Goal: Task Accomplishment & Management: Manage account settings

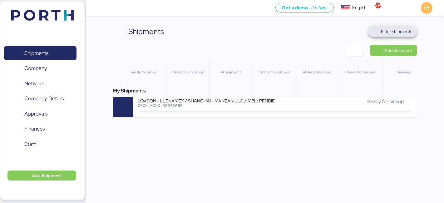
click at [388, 33] on span "Filter shipments" at bounding box center [396, 31] width 31 height 7
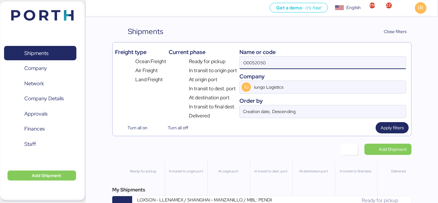
click at [277, 56] on input "O0052050" at bounding box center [323, 62] width 166 height 12
paste input "104"
click at [277, 56] on input "O0052050" at bounding box center [323, 62] width 166 height 12
type input "O0052104"
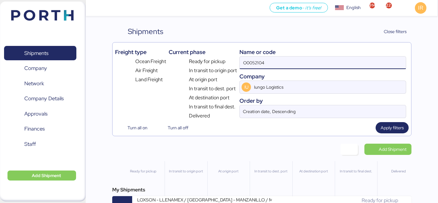
scroll to position [18, 0]
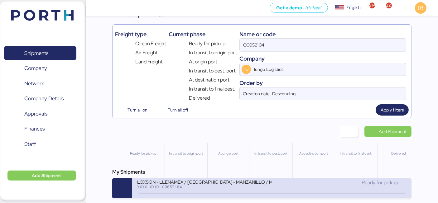
click at [173, 184] on div "XXXX-XXXX-O0052104" at bounding box center [204, 186] width 135 height 4
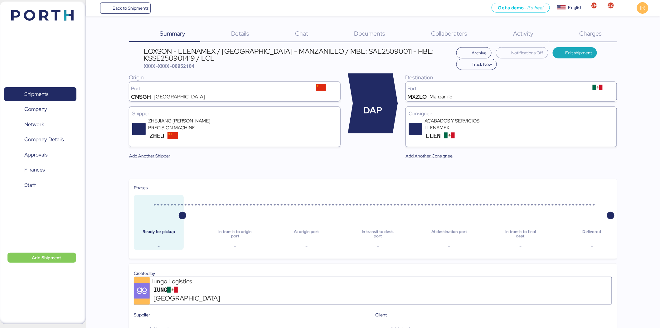
click at [443, 36] on span "Charges" at bounding box center [591, 33] width 22 height 8
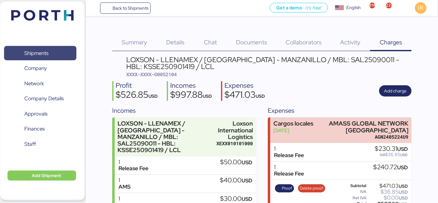
click at [53, 49] on span "Shipments" at bounding box center [40, 53] width 67 height 9
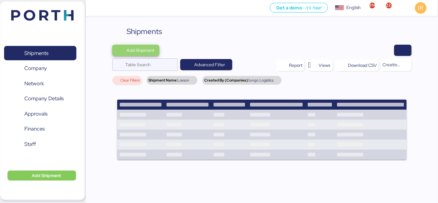
click at [147, 50] on span "Add Shipment" at bounding box center [141, 49] width 28 height 7
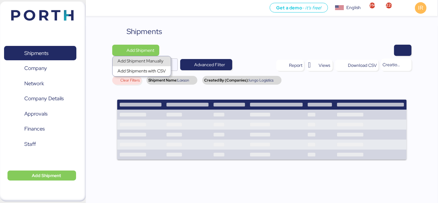
click at [143, 61] on div "Add Shipment Manually" at bounding box center [142, 61] width 48 height 9
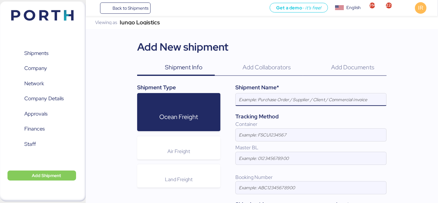
paste input "LOXSON - ESTAMP AUTOMOTIVE / SHANGHAI - MANZANILLO / MBL: OOLU8899532170 - HBL:…"
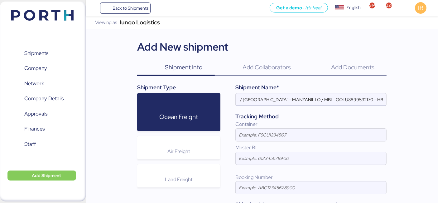
scroll to position [0, 69]
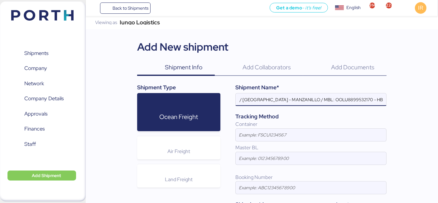
click at [333, 101] on input "LOXSON - ESTAMP AUTOMOTIVE / SHANGHAI - MANZANILLO / MBL: OOLU8899532170 - HBL:…" at bounding box center [311, 99] width 151 height 12
paste input "699490"
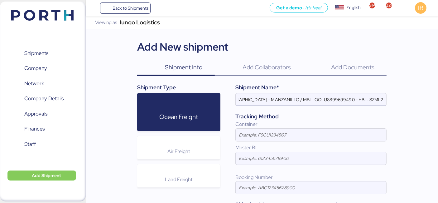
scroll to position [0, 106]
click at [342, 100] on input "LOXSON - ESTAMP AUTOMOTIVE / SHANGHAI - MANZANILLO / MBL: OOLU8899699490 - HBL:…" at bounding box center [311, 99] width 151 height 12
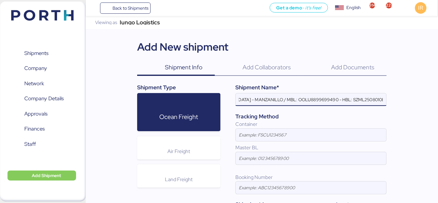
click at [342, 100] on input "LOXSON - ESTAMP AUTOMOTIVE / SHANGHAI - MANZANILLO / MBL: OOLU8899699490 - HBL:…" at bounding box center [311, 99] width 151 height 12
paste input "9010E"
click at [373, 98] on input "LOXSON - ESTAMP AUTOMOTIVE / SHANGHAI - MANZANILLO / MBL: OOLU8899699490 - HBL:…" at bounding box center [311, 99] width 151 height 12
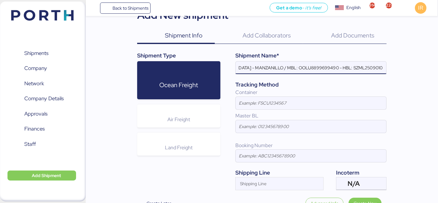
scroll to position [63, 0]
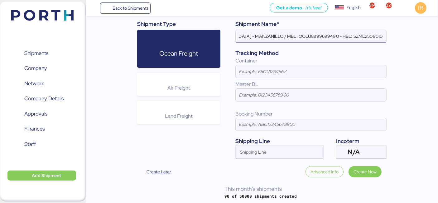
type input "LOXSON - ESTAMP AUTOMOTIVE / [GEOGRAPHIC_DATA] - MANZANILLO / MBL: OOLU88996994…"
click at [251, 152] on input "Shipping Line" at bounding box center [274, 153] width 76 height 7
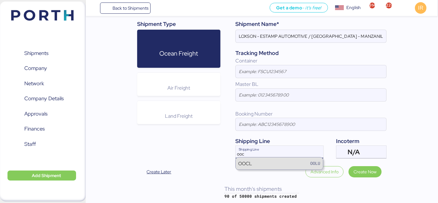
type input "ooc"
click at [265, 166] on div "OOCL OOLU" at bounding box center [279, 163] width 87 height 12
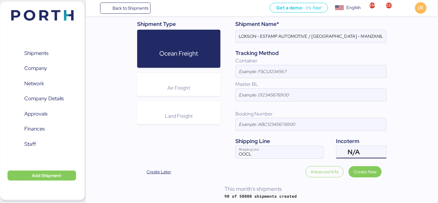
click at [359, 150] on span "N/A" at bounding box center [354, 152] width 12 height 6
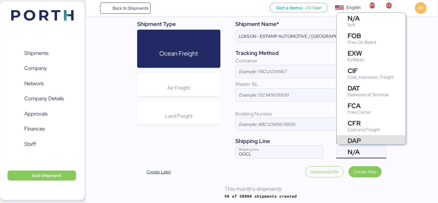
click at [354, 139] on div "DAP" at bounding box center [366, 140] width 36 height 7
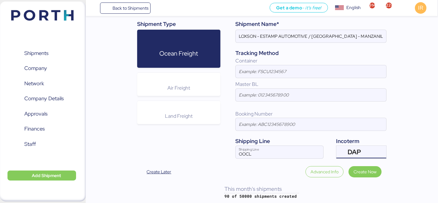
scroll to position [8, 0]
click at [358, 168] on span "Create Now" at bounding box center [365, 171] width 23 height 7
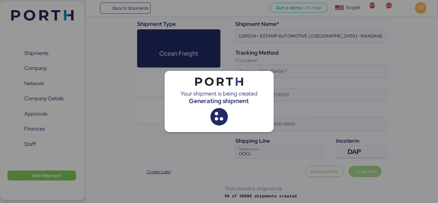
scroll to position [0, 0]
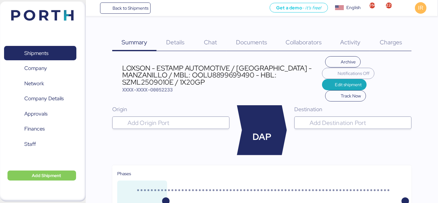
click at [177, 119] on input "search" at bounding box center [176, 122] width 100 height 7
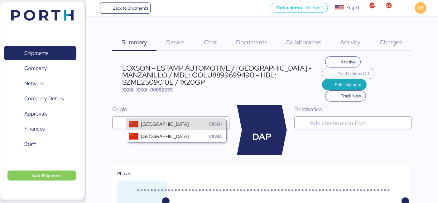
type input "shanghai"
click at [176, 122] on div "Shanghai CNSGH" at bounding box center [176, 124] width 100 height 12
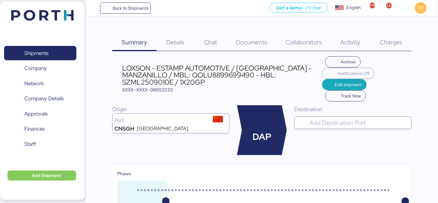
click at [346, 116] on div at bounding box center [359, 122] width 100 height 12
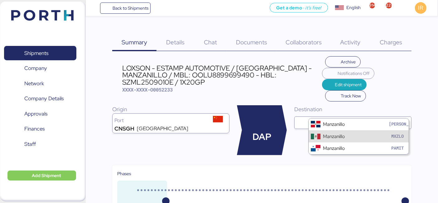
type input "manzanillo"
click at [313, 134] on div at bounding box center [316, 136] width 10 height 7
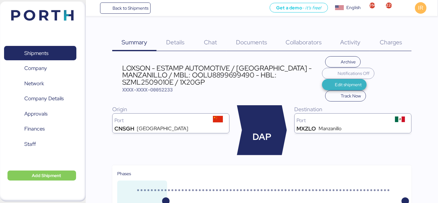
click at [345, 84] on span "Edit shipment" at bounding box center [348, 84] width 27 height 7
click at [348, 84] on span "Edit shipment" at bounding box center [348, 84] width 27 height 7
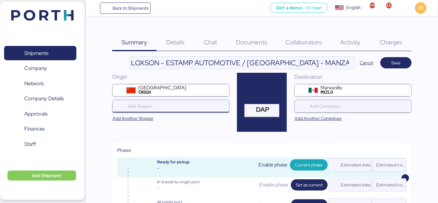
click at [176, 107] on input "search" at bounding box center [172, 105] width 91 height 7
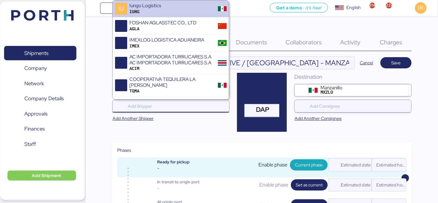
paste input "ALCHA INTERNATIONAL"
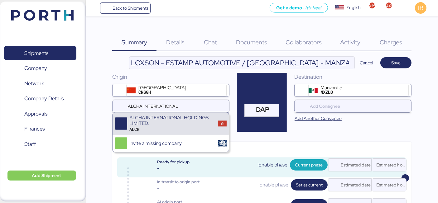
type input "ALCHA INTERNATIONAL"
click at [169, 119] on div "ALCHA INTERNATIONAL HOLDINGS LIMITED." at bounding box center [172, 121] width 84 height 12
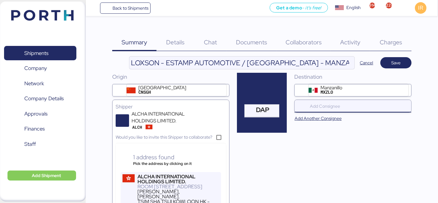
click at [342, 107] on input "search" at bounding box center [354, 105] width 91 height 7
paste input "ESTAMP AUTOMOTIVE"
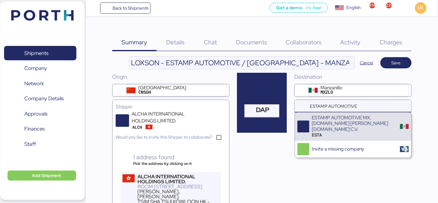
type input "ESTAMP AUTOMOTIVE"
click at [340, 117] on div "ESTAMP AUTOMOTIVE MX,S.DE R.L.DE C.V." at bounding box center [354, 123] width 84 height 17
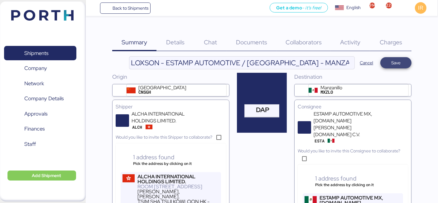
click at [394, 60] on span "Save" at bounding box center [396, 62] width 9 height 7
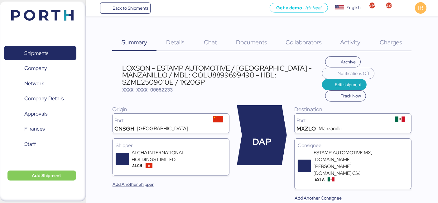
click at [176, 39] on span "Details" at bounding box center [175, 42] width 18 height 8
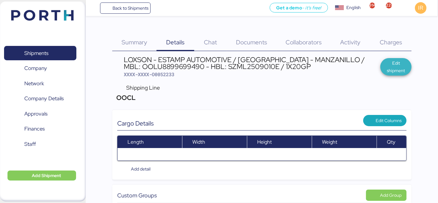
click at [385, 64] on span "Edit shipment" at bounding box center [396, 66] width 31 height 17
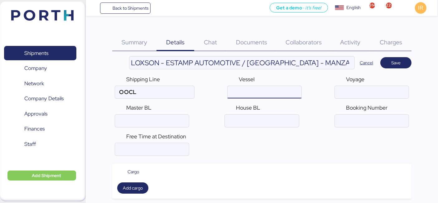
paste input "RENA P V.010E"
click at [265, 88] on input "ocean" at bounding box center [265, 92] width 74 height 12
type input "RENA P"
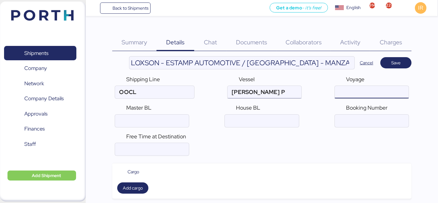
paste input "010E"
type input "010E"
click at [139, 121] on input "ocean" at bounding box center [152, 121] width 74 height 12
paste input "OOLU8899699490"
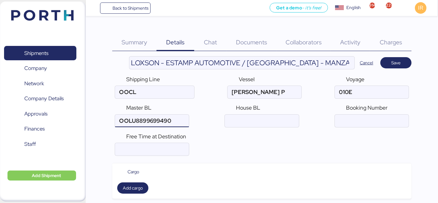
type input "OOLU8899699490"
paste input "SZML2509010E"
click at [273, 120] on input "ocean" at bounding box center [262, 121] width 74 height 12
type input "SZML2509010E"
click at [167, 154] on input "number" at bounding box center [152, 149] width 74 height 12
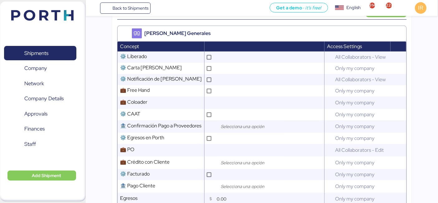
scroll to position [279, 0]
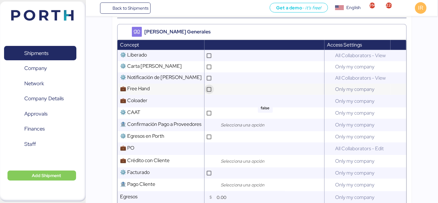
type input "21"
click at [212, 92] on div at bounding box center [209, 89] width 5 height 5
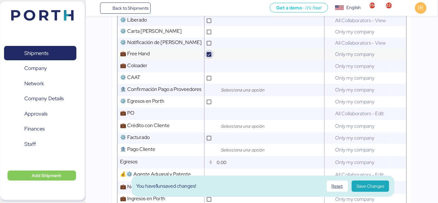
scroll to position [315, 0]
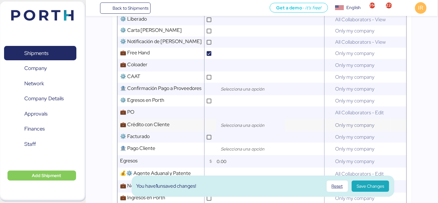
click at [250, 125] on input "search" at bounding box center [253, 124] width 66 height 7
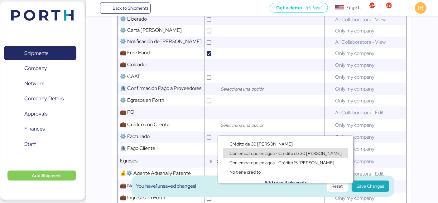
click at [236, 151] on span "Con embarque en agua - Crédito de 30 días" at bounding box center [286, 153] width 112 height 6
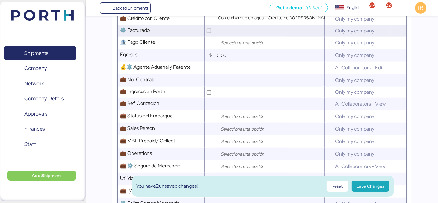
scroll to position [422, 0]
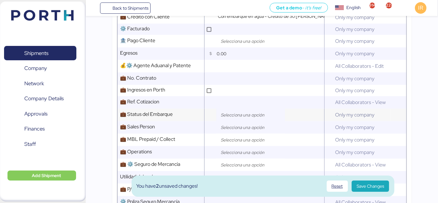
click at [245, 119] on input "search" at bounding box center [253, 114] width 66 height 7
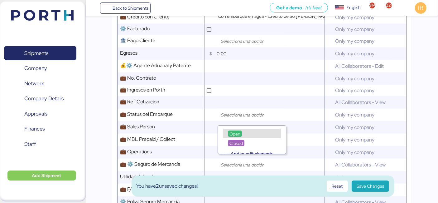
click at [238, 131] on span "Open" at bounding box center [235, 134] width 11 height 6
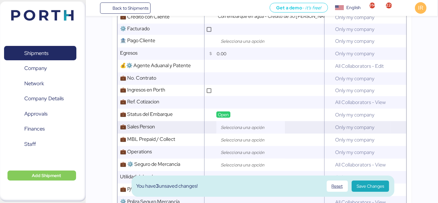
click at [253, 131] on input "search" at bounding box center [253, 127] width 66 height 7
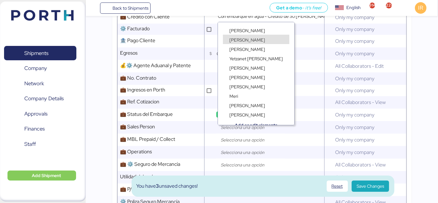
click at [239, 41] on div "Frida Perez" at bounding box center [256, 45] width 76 height 9
click at [237, 40] on span "Ignacio Rangel" at bounding box center [248, 40] width 36 height 6
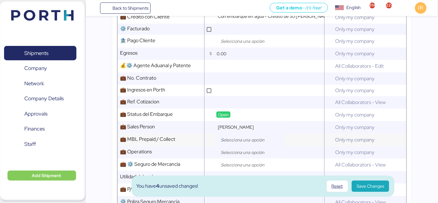
click at [225, 142] on input "search" at bounding box center [253, 139] width 66 height 7
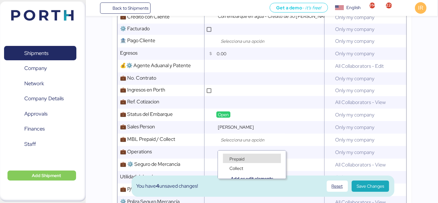
click at [224, 159] on div "Prepaid" at bounding box center [252, 158] width 58 height 9
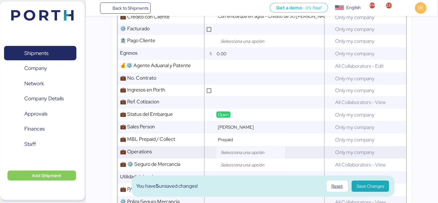
click at [238, 156] on input "search" at bounding box center [253, 152] width 66 height 7
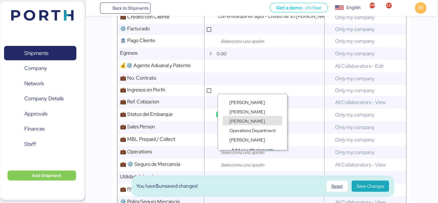
click at [240, 121] on span "Ruth Uribe" at bounding box center [248, 121] width 36 height 6
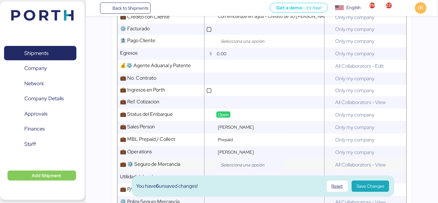
click at [239, 167] on input "search" at bounding box center [253, 164] width 66 height 7
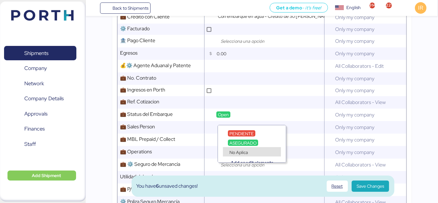
click at [244, 148] on div "No Aplica" at bounding box center [252, 151] width 58 height 9
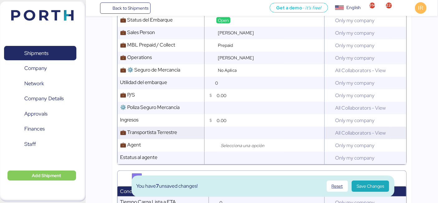
scroll to position [518, 0]
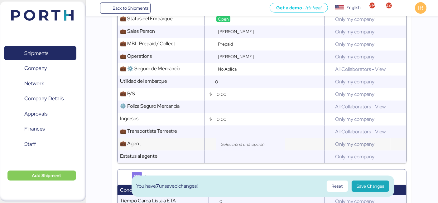
click at [231, 142] on div at bounding box center [251, 144] width 69 height 12
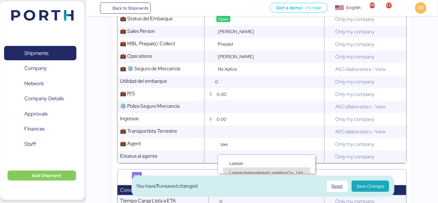
type input "loxs"
click at [232, 170] on span "Loxson International Logistics Co., Ltd." at bounding box center [267, 173] width 74 height 6
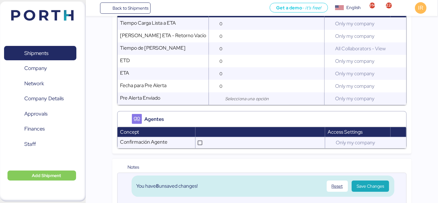
scroll to position [742, 0]
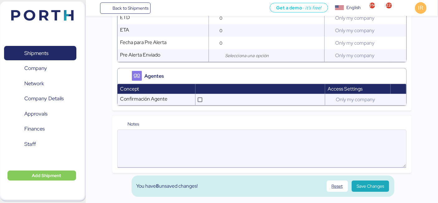
paste textarea "Please kindly note below: 1. Destination shipping line will handle delivery for…"
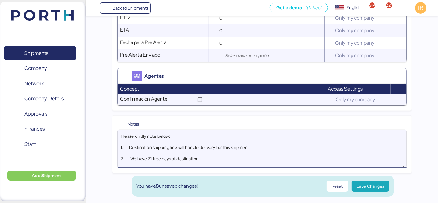
click at [142, 148] on textarea "Please kindly note below: 1. Destination shipping line will handle delivery for…" at bounding box center [262, 148] width 289 height 37
type textarea "Please kindly note below: 1. Destination shipping line will handle delivery for…"
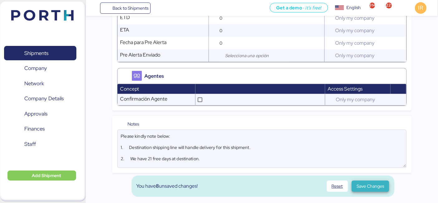
click at [372, 185] on span "Save Changes" at bounding box center [370, 185] width 27 height 7
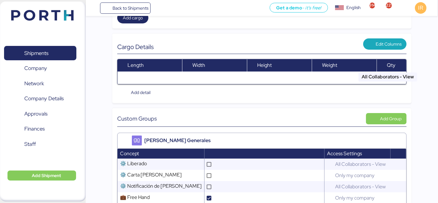
scroll to position [0, 0]
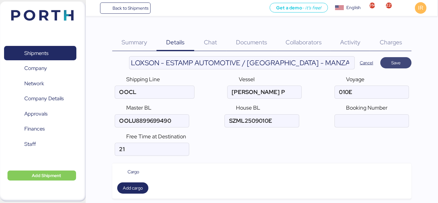
click at [384, 63] on span "Save" at bounding box center [396, 62] width 31 height 11
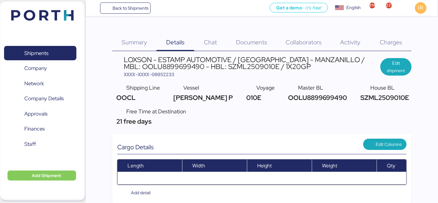
click at [146, 63] on div "LOXSON - ESTAMP AUTOMOTIVE / [GEOGRAPHIC_DATA] - MANZANILLO / MBL: OOLU88996994…" at bounding box center [252, 63] width 257 height 14
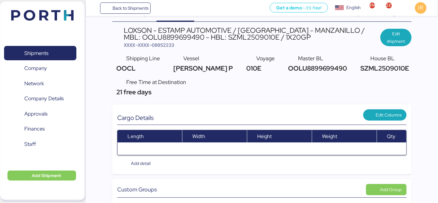
scroll to position [22, 0]
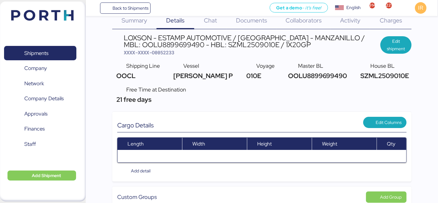
click at [242, 15] on div "Get a demo - it’s free! Get a demo English Inglés English 914 229 IR" at bounding box center [295, 8] width 288 height 16
click at [242, 19] on span "Documents" at bounding box center [251, 20] width 31 height 8
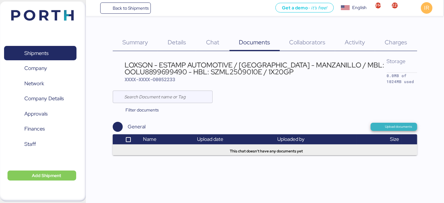
click at [384, 126] on span "Upload documents" at bounding box center [393, 127] width 37 height 6
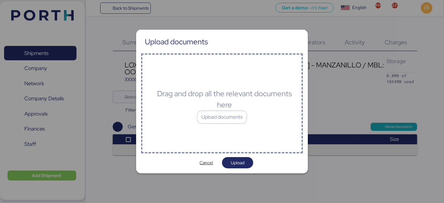
click at [219, 126] on div "Drag and drop all the relevant documents here Upload documents" at bounding box center [222, 103] width 162 height 100
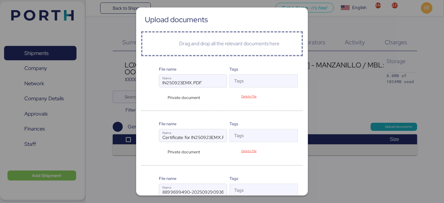
click at [160, 95] on div "Private document" at bounding box center [183, 98] width 48 height 6
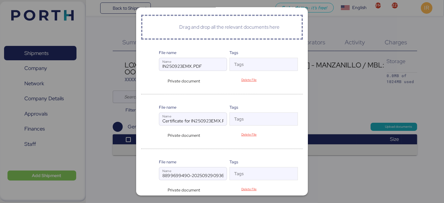
scroll to position [17, 0]
click at [159, 188] on div "Private document" at bounding box center [183, 189] width 48 height 6
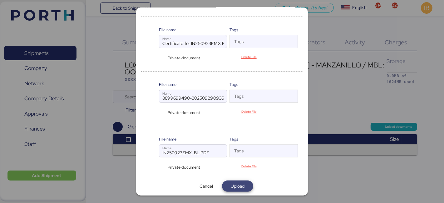
click at [237, 183] on span "Upload" at bounding box center [238, 185] width 14 height 7
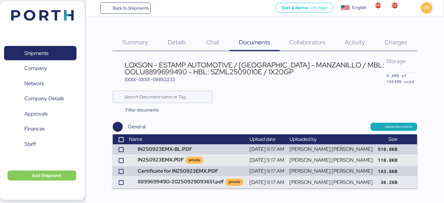
click at [389, 41] on span "Charges" at bounding box center [395, 42] width 22 height 8
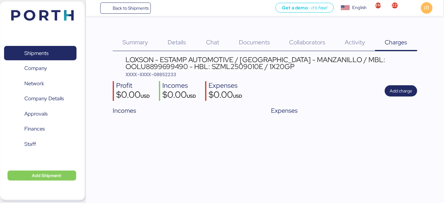
click at [223, 65] on div "LOXSON - ESTAMP AUTOMOTIVE / [GEOGRAPHIC_DATA] - MANZANILLO / MBL: OOLU88996994…" at bounding box center [270, 63] width 291 height 14
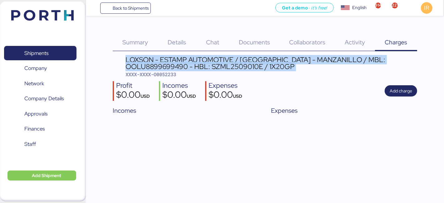
click at [223, 65] on div "LOXSON - ESTAMP AUTOMOTIVE / [GEOGRAPHIC_DATA] - MANZANILLO / MBL: OOLU88996994…" at bounding box center [270, 63] width 291 height 14
copy div "LOXSON - ESTAMP AUTOMOTIVE / [GEOGRAPHIC_DATA] - MANZANILLO / MBL: OOLU88996994…"
click at [390, 89] on span "Add charge" at bounding box center [400, 90] width 22 height 7
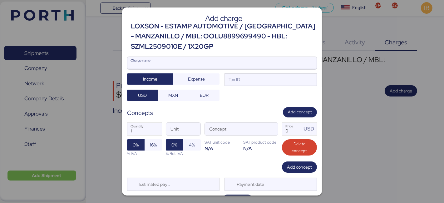
click at [181, 63] on input "Charge name" at bounding box center [221, 63] width 189 height 12
paste input "LOXSON - ESTAMP AUTOMOTIVE / [GEOGRAPHIC_DATA] - MANZANILLO / MBL: OOLU88996994…"
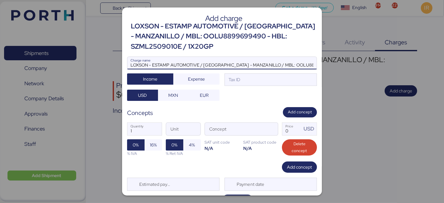
scroll to position [0, 73]
type input "LOXSON - ESTAMP AUTOMOTIVE / [GEOGRAPHIC_DATA] - MANZANILLO / MBL: OOLU88996994…"
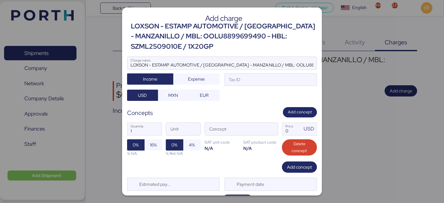
click at [274, 126] on div "1 Quantity Unit Concept 0 Price USD 0% 16% % IVA 0% 4% % Ret IVA SAT unit code …" at bounding box center [222, 139] width 190 height 44
click at [269, 126] on span "button" at bounding box center [271, 130] width 13 height 13
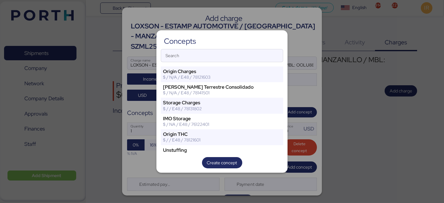
click at [307, 43] on div at bounding box center [222, 101] width 444 height 203
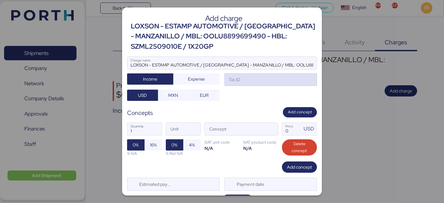
click at [267, 78] on div "Tax ID" at bounding box center [270, 79] width 92 height 12
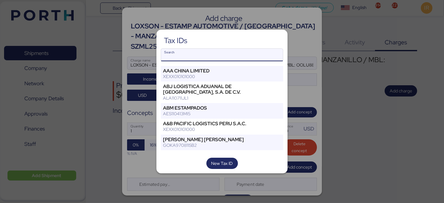
click at [203, 55] on input "Search" at bounding box center [222, 55] width 122 height 12
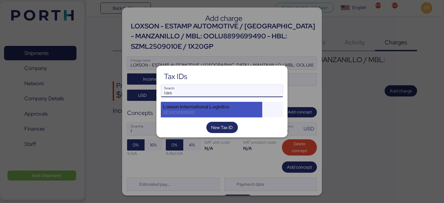
type input "loxs"
click at [210, 110] on div "XEXX010101000" at bounding box center [211, 113] width 97 height 6
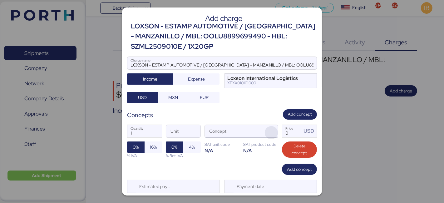
click at [267, 131] on span "button" at bounding box center [271, 132] width 13 height 13
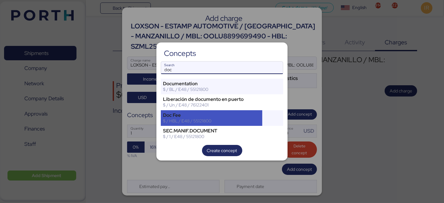
type input "doc"
click at [186, 111] on div "Doc Fee $ / HBL / E48 / 55121800" at bounding box center [211, 118] width 101 height 16
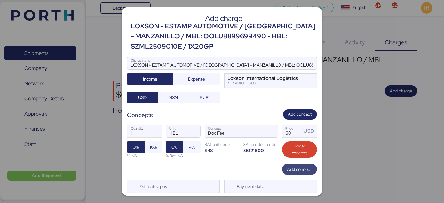
click at [292, 167] on span "Add concept" at bounding box center [299, 168] width 25 height 7
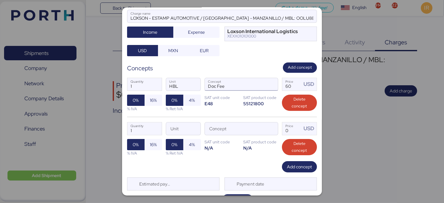
scroll to position [52, 0]
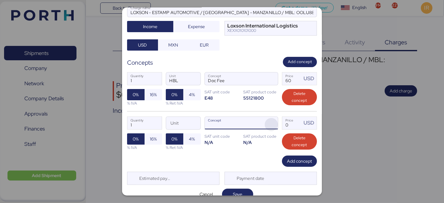
click at [272, 124] on span "button" at bounding box center [271, 124] width 13 height 13
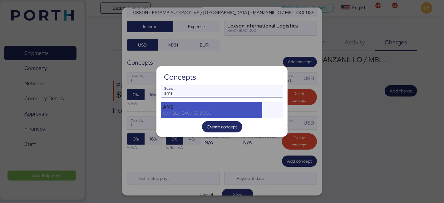
type input "ams"
click at [180, 103] on div "AMS $ / HBL / E48 / 55121800" at bounding box center [211, 110] width 101 height 16
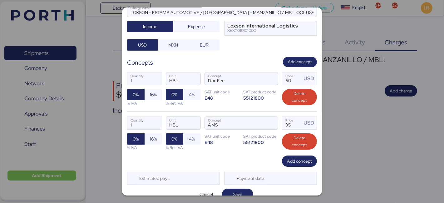
click at [286, 124] on input "35" at bounding box center [291, 123] width 19 height 12
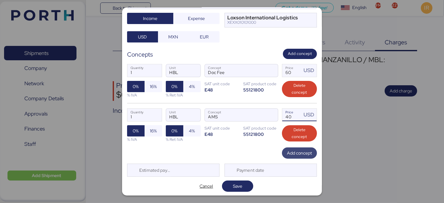
type input "40"
click at [292, 154] on span "Add concept" at bounding box center [299, 152] width 25 height 7
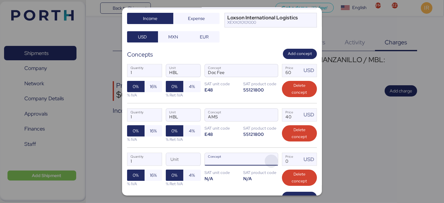
click at [272, 157] on span "button" at bounding box center [271, 160] width 13 height 13
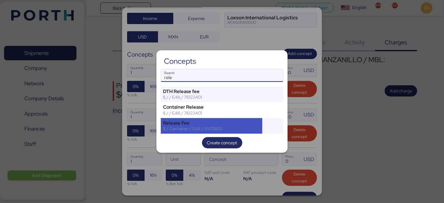
type input "rele"
click at [194, 120] on div "Release Fee" at bounding box center [211, 123] width 97 height 6
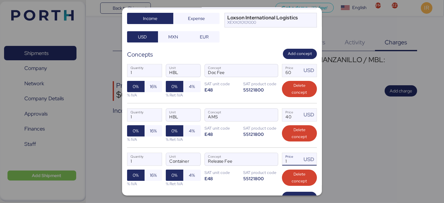
drag, startPoint x: 295, startPoint y: 157, endPoint x: 291, endPoint y: 158, distance: 4.5
click at [291, 158] on input "1" at bounding box center [291, 159] width 19 height 12
type input "145"
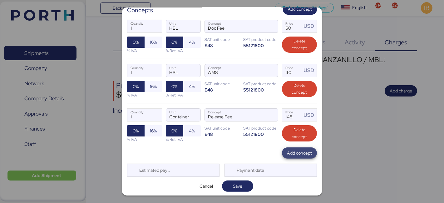
click at [292, 156] on span "Add concept" at bounding box center [299, 152] width 35 height 11
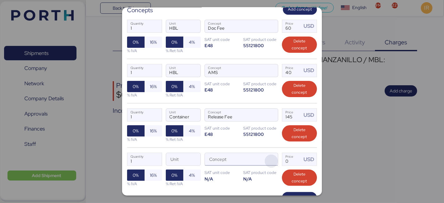
click at [267, 158] on span "button" at bounding box center [271, 160] width 13 height 13
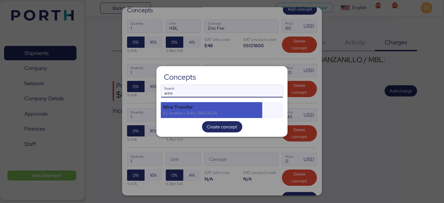
type input "wire"
click at [217, 106] on div "Wire Transfer" at bounding box center [211, 107] width 97 height 6
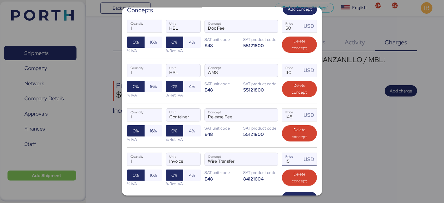
click at [283, 157] on input "15" at bounding box center [291, 159] width 19 height 12
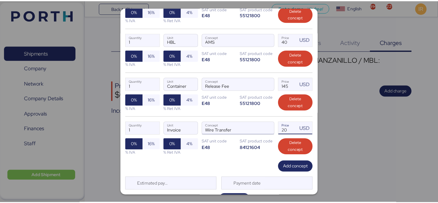
scroll to position [149, 0]
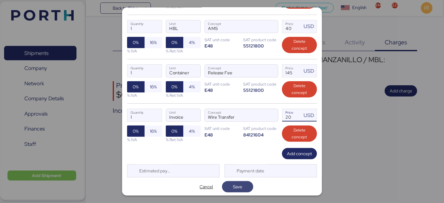
type input "20"
click at [247, 181] on span "Save" at bounding box center [237, 186] width 31 height 11
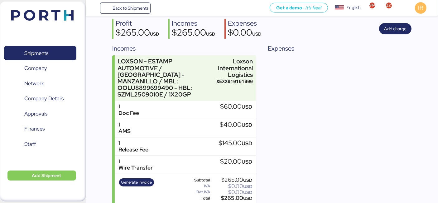
scroll to position [0, 0]
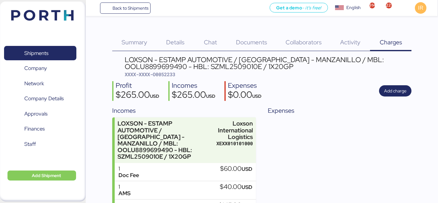
click at [204, 62] on div "LOXSON - ESTAMP AUTOMOTIVE / [GEOGRAPHIC_DATA] - MANZANILLO / MBL: OOLU88996994…" at bounding box center [268, 63] width 287 height 14
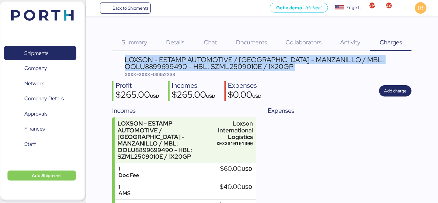
click at [204, 62] on div "LOXSON - ESTAMP AUTOMOTIVE / [GEOGRAPHIC_DATA] - MANZANILLO / MBL: OOLU88996994…" at bounding box center [268, 63] width 287 height 14
copy div "LOXSON - ESTAMP AUTOMOTIVE / [GEOGRAPHIC_DATA] - MANZANILLO / MBL: OOLU88996994…"
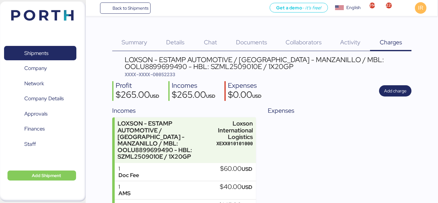
click at [169, 74] on span "XXXX-XXXX-O0052233" at bounding box center [150, 74] width 51 height 6
copy span "O0052233"
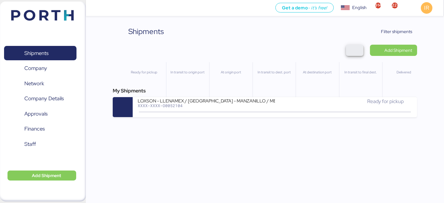
click at [360, 51] on span "button" at bounding box center [354, 50] width 17 height 11
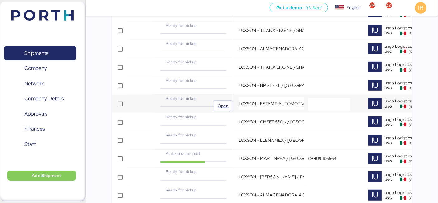
click at [190, 100] on div "Ready for pickup" at bounding box center [193, 100] width 78 height 11
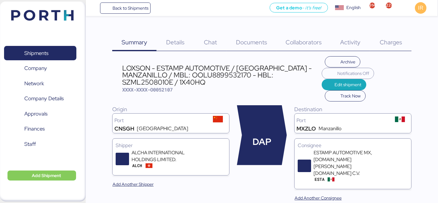
click at [188, 71] on div "LOXSON - ESTAMP AUTOMOTIVE / SHANGHAI - MANZANILLO / MBL: OOLU8899532170 - HBL:…" at bounding box center [222, 75] width 200 height 21
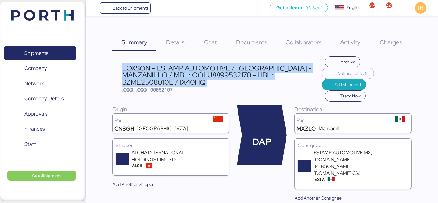
click at [188, 71] on div "LOXSON - ESTAMP AUTOMOTIVE / SHANGHAI - MANZANILLO / MBL: OOLU8899532170 - HBL:…" at bounding box center [222, 75] width 200 height 21
copy div "LOXSON - ESTAMP AUTOMOTIVE / SHANGHAI - MANZANILLO / MBL: OOLU8899532170 - HBL:…"
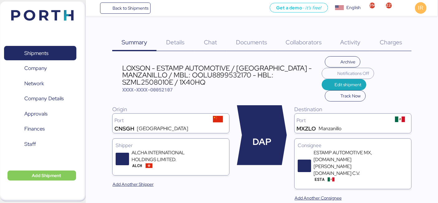
click at [386, 37] on div "Charges 0" at bounding box center [391, 38] width 42 height 25
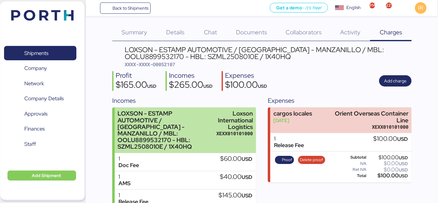
scroll to position [62, 0]
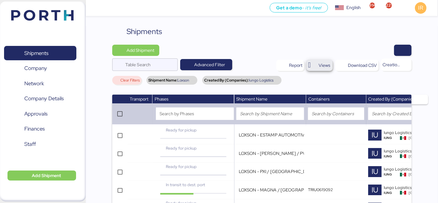
click at [319, 66] on span "Views" at bounding box center [325, 64] width 12 height 7
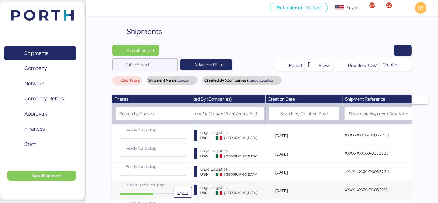
click at [156, 184] on span "In transit to dest. port" at bounding box center [145, 184] width 39 height 5
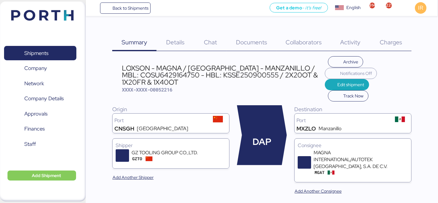
click at [393, 45] on span "Charges" at bounding box center [391, 42] width 22 height 8
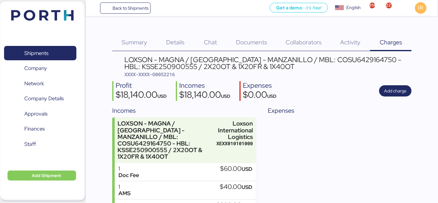
scroll to position [105, 0]
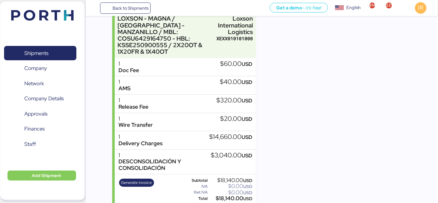
click at [192, 174] on div "Generate invoice Subtotal $18,140.00 USD IVA $0.00 USD Ret IVA $0.00 USD Total …" at bounding box center [185, 189] width 141 height 31
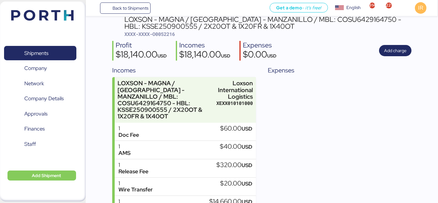
scroll to position [0, 0]
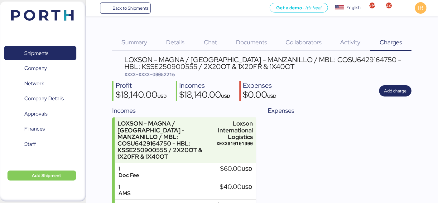
click at [171, 36] on div "Details 0" at bounding box center [176, 38] width 38 height 25
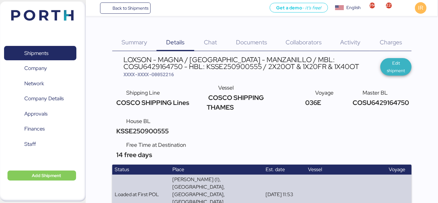
click at [388, 62] on span "Edit shipment" at bounding box center [396, 66] width 21 height 15
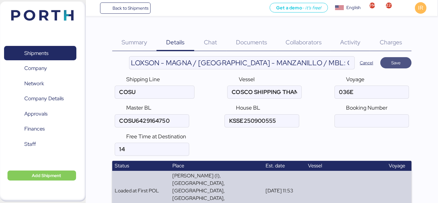
type input "COSCO SHIPPING Lines"
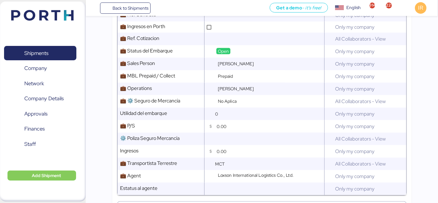
scroll to position [1050, 0]
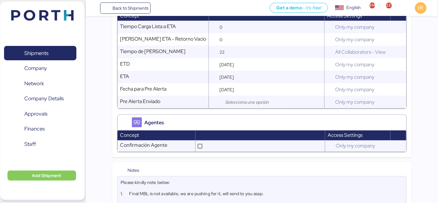
click at [121, 177] on textarea "Please kindly note below: 1. Final MBL is not available, we are pushing for it,…" at bounding box center [262, 195] width 289 height 37
click at [177, 177] on textarea "Contenedores de 22 Please kindly note below: 1. Final MBL is not available, we …" at bounding box center [262, 195] width 289 height 37
click at [159, 177] on textarea "Contenedores de 22 Please kindly note below: 1. Final MBL is not available, we …" at bounding box center [262, 195] width 289 height 37
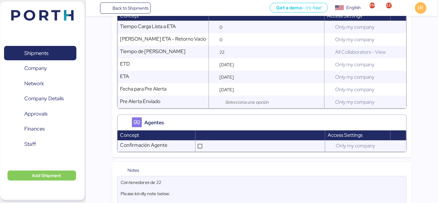
paste textarea ",940 KG"
click at [197, 177] on textarea "Contenedores de 22,940 KG y Please kindly note below: 1. Final MBL is not avail…" at bounding box center [262, 195] width 289 height 37
paste textarea "25,660 KG"
click at [173, 177] on textarea "Contenedores de 22,940 KG y 25,660 KG en full Contenedor de Please kindly note …" at bounding box center [262, 195] width 289 height 37
paste textarea "26,445 KG"
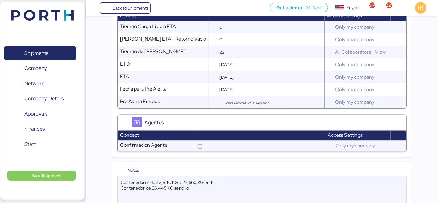
click at [132, 177] on textarea "Contenedores de 22,940 KG y 25,660 KG en full Contenedor de 26,445 KG sencillo …" at bounding box center [262, 195] width 289 height 37
paste textarea "28,270 KG"
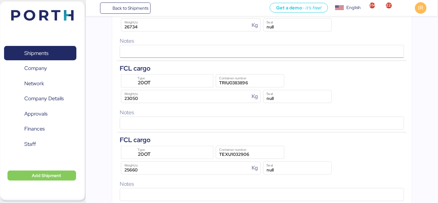
scroll to position [331, 0]
click at [240, 75] on input "TRIU0383896" at bounding box center [250, 81] width 68 height 12
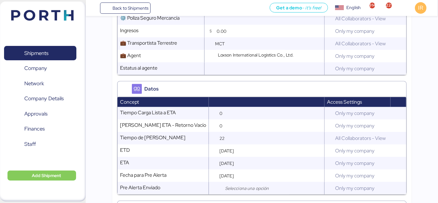
scroll to position [1050, 0]
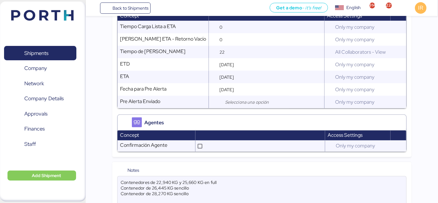
click at [239, 177] on textarea "Contenedores de 22,940 KG y 25,660 KG en full Contenedor de 26,445 KG sencillo …" at bounding box center [262, 195] width 289 height 37
paste textarea "TRIU0383896"
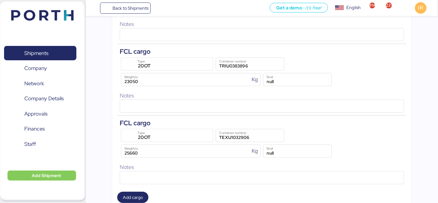
scroll to position [351, 0]
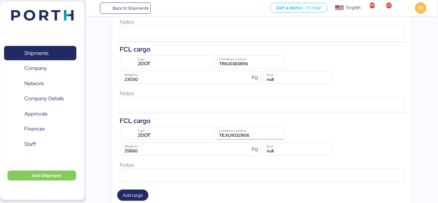
click at [239, 127] on input "TEXU1032906" at bounding box center [250, 133] width 68 height 12
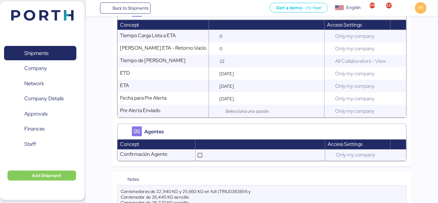
scroll to position [1050, 0]
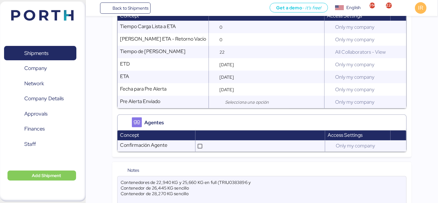
click at [272, 177] on textarea "Contenedores de 22,940 KG y 25,660 KG en full (TRIU0383896 y Contenedor de 26,4…" at bounding box center [262, 195] width 289 height 37
paste textarea "TEXU1032906"
click at [213, 177] on textarea "Contenedores de 22,940 KG y 25,660 KG en full (TRIU0383896 y TEXU1032906) Conte…" at bounding box center [262, 195] width 289 height 37
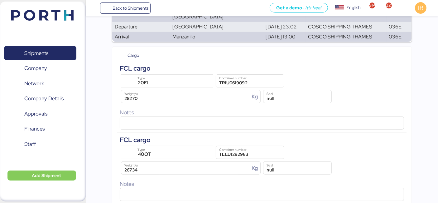
scroll to position [190, 0]
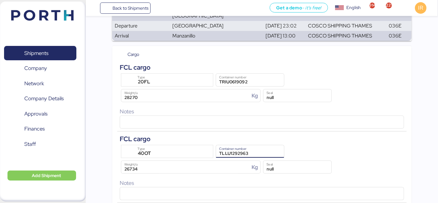
click at [241, 145] on input "TLLU1292963" at bounding box center [250, 151] width 68 height 12
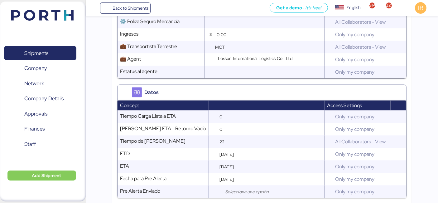
scroll to position [1050, 0]
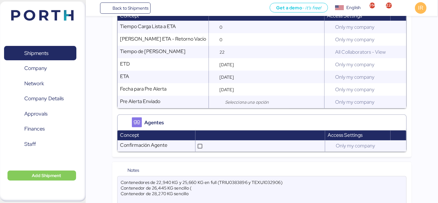
click at [210, 177] on textarea "Contenedores de 22,940 KG y 25,660 KG en full (TRIU0383896 y TEXU1032906) Conte…" at bounding box center [262, 195] width 289 height 37
click at [201, 177] on textarea "Contenedores de 22,940 KG y 25,660 KG en full (TRIU0383896 y TEXU1032906) Conte…" at bounding box center [262, 195] width 289 height 37
paste textarea "TLLU1292963"
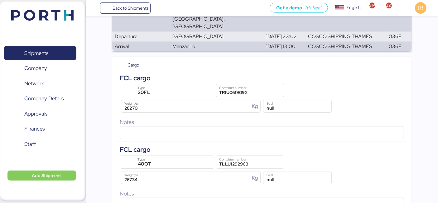
scroll to position [179, 0]
click at [236, 85] on input "TRIU0619092" at bounding box center [250, 91] width 68 height 12
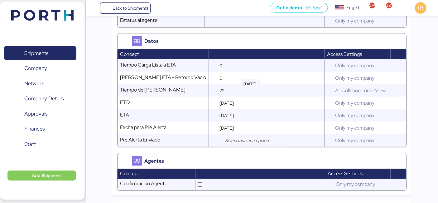
scroll to position [1050, 0]
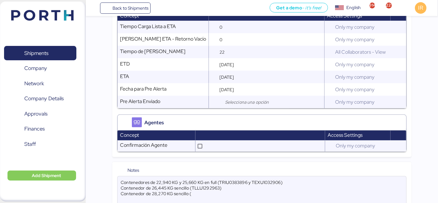
paste textarea "TRIU0619092"
click at [203, 177] on textarea "Contenedores de 22,940 KG y 25,660 KG en full (TRIU0383896 y TEXU1032906) Conte…" at bounding box center [262, 195] width 289 height 37
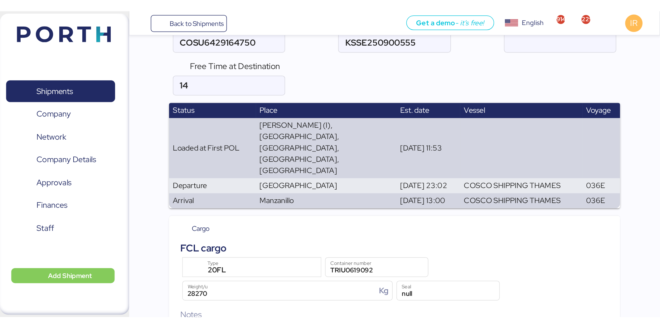
scroll to position [0, 0]
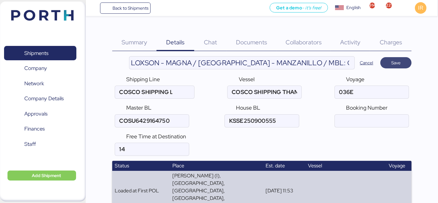
type textarea "Contenedores de 22,940 KG y 25,660 KG en full (TRIU0383896 y TEXU1032906) Conte…"
click at [394, 58] on span "Save" at bounding box center [396, 62] width 31 height 11
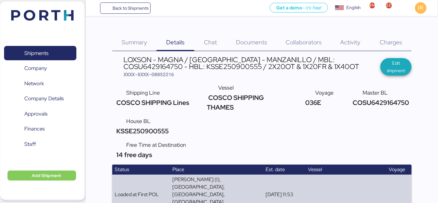
click at [394, 58] on span "Edit shipment" at bounding box center [396, 66] width 31 height 17
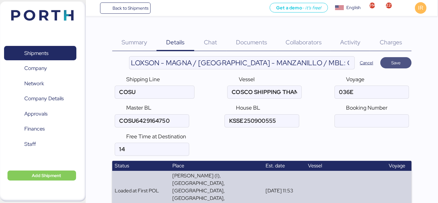
type input "COSCO SHIPPING Lines"
click at [385, 61] on span "Save" at bounding box center [396, 62] width 31 height 11
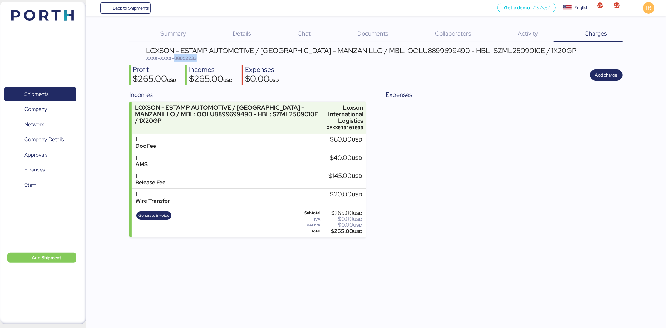
click at [192, 59] on span "XXXX-XXXX-O0052233" at bounding box center [171, 58] width 51 height 6
